Goal: Register for event/course

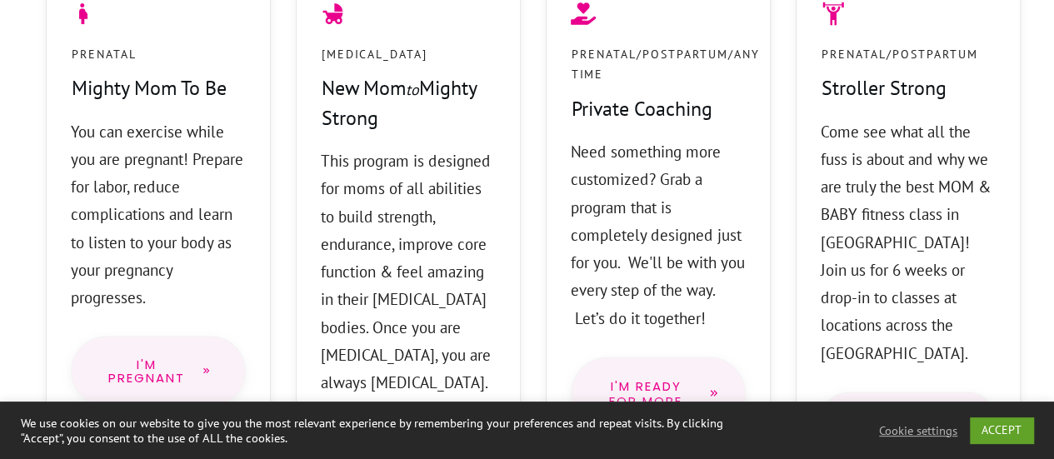
scroll to position [1570, 0]
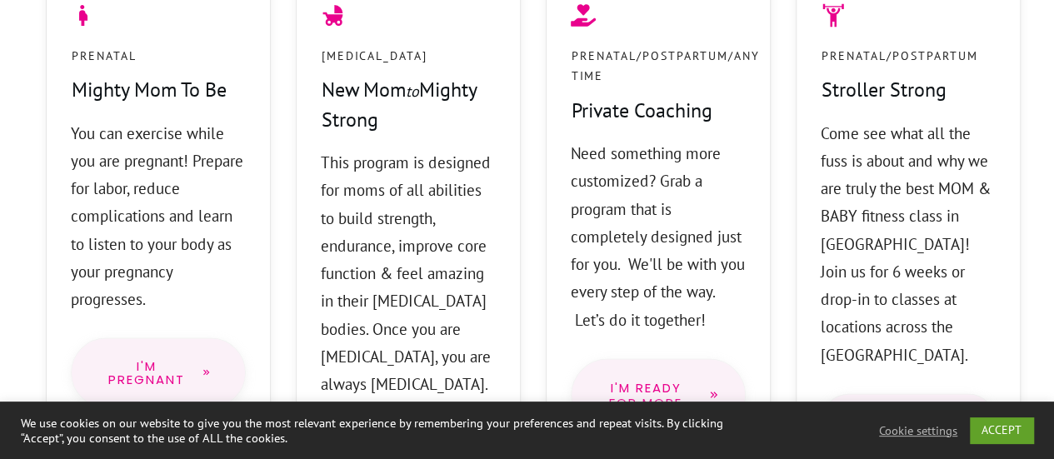
click at [165, 338] on link "I'm Pregnant" at bounding box center [158, 372] width 175 height 69
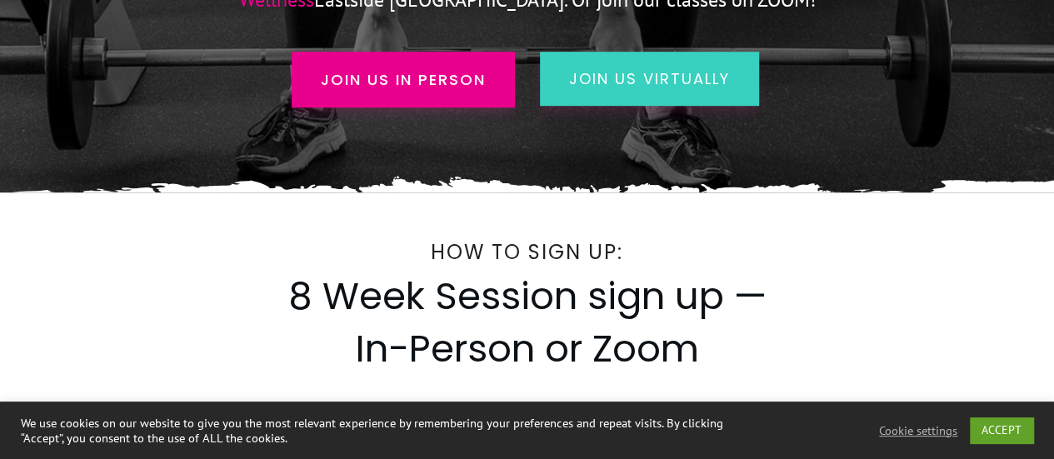
scroll to position [483, 0]
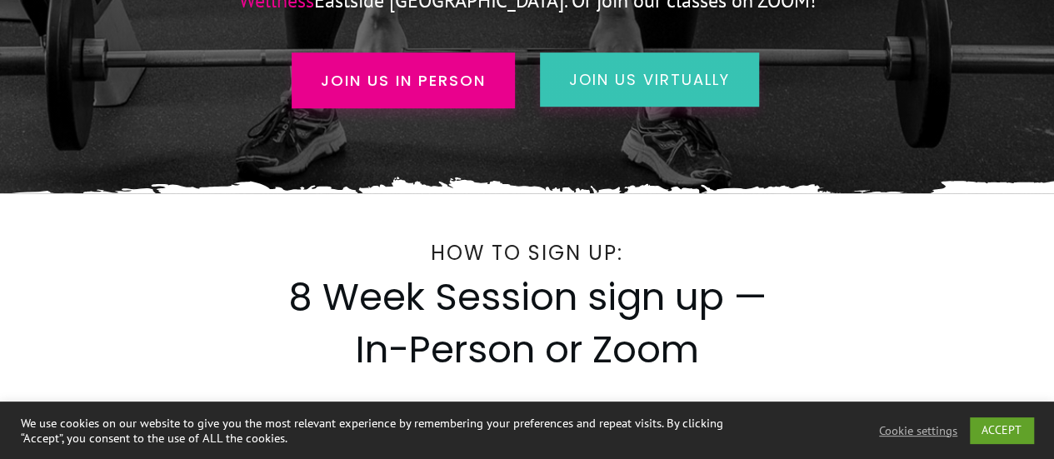
click at [667, 101] on link "join us virtually" at bounding box center [649, 80] width 219 height 54
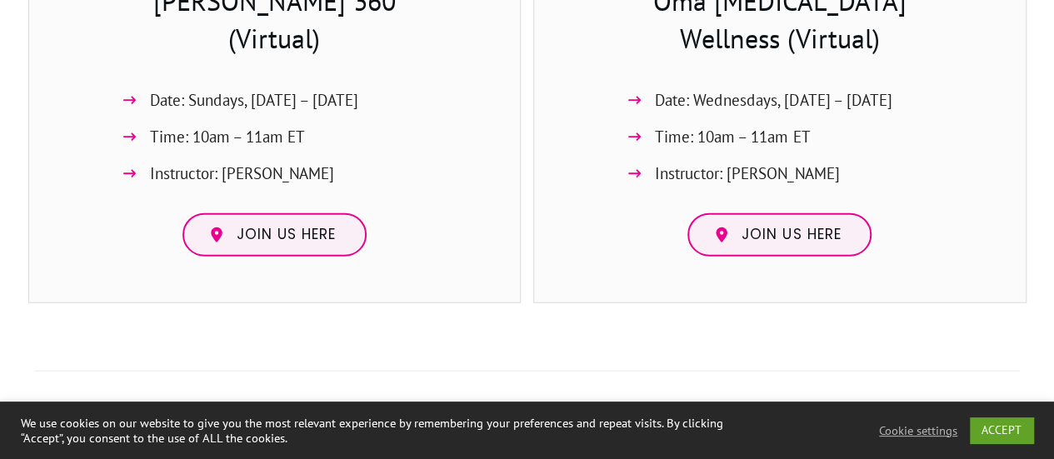
scroll to position [2009, 0]
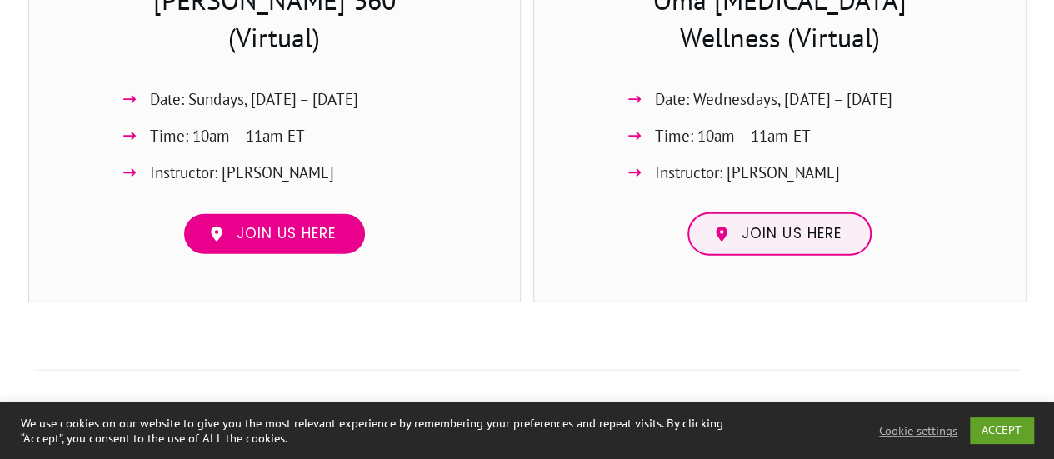
click at [259, 234] on span "Join us here" at bounding box center [286, 234] width 99 height 18
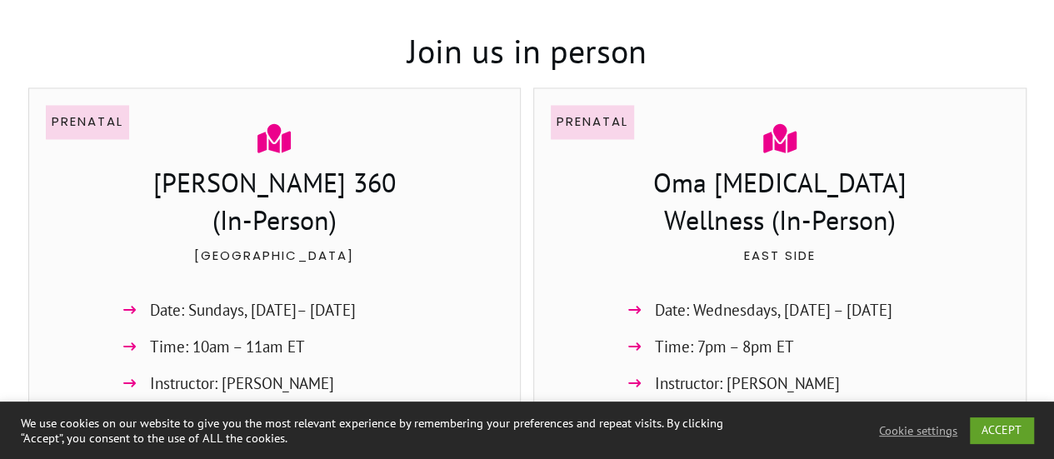
scroll to position [1306, 0]
